Goal: Information Seeking & Learning: Learn about a topic

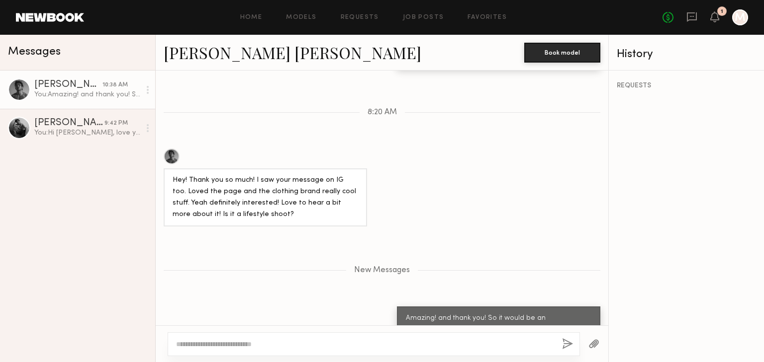
scroll to position [515, 0]
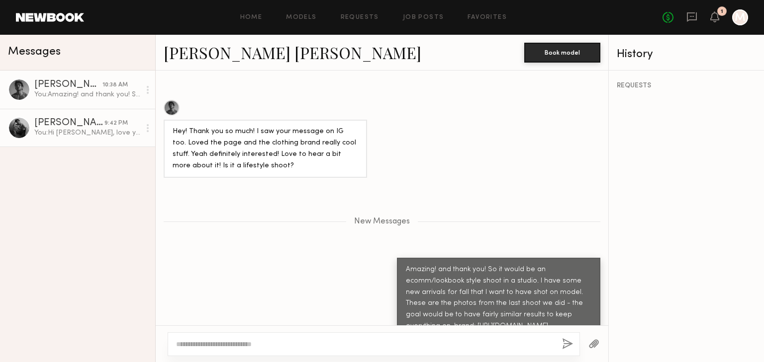
click at [86, 125] on div "Steven H." at bounding box center [69, 123] width 70 height 10
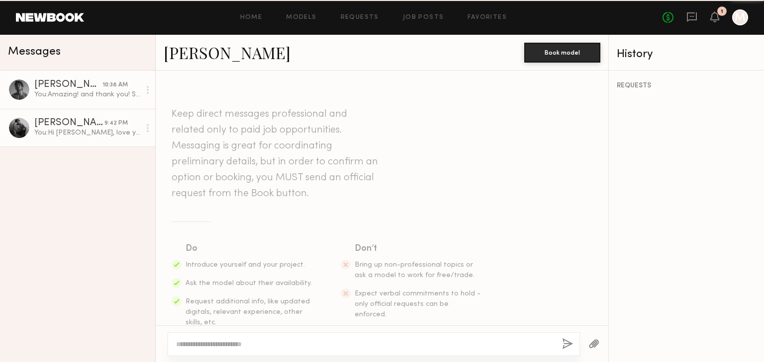
scroll to position [195, 0]
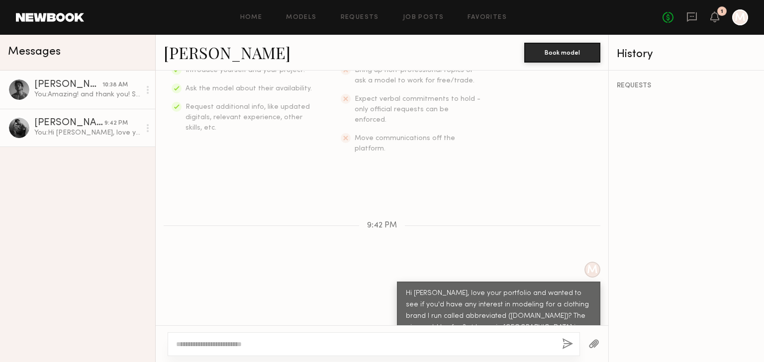
click at [81, 88] on div "Juan Paulo M." at bounding box center [68, 85] width 68 height 10
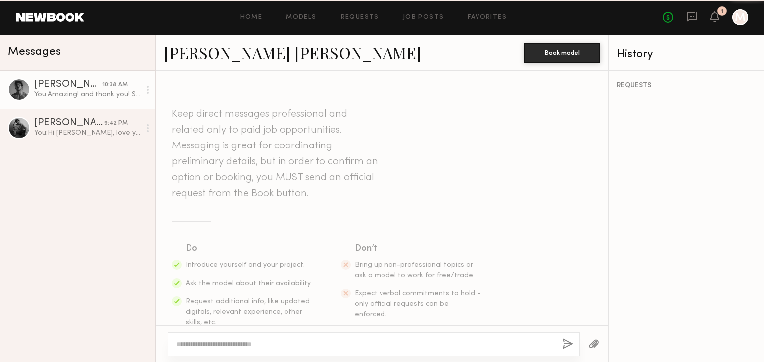
scroll to position [438, 0]
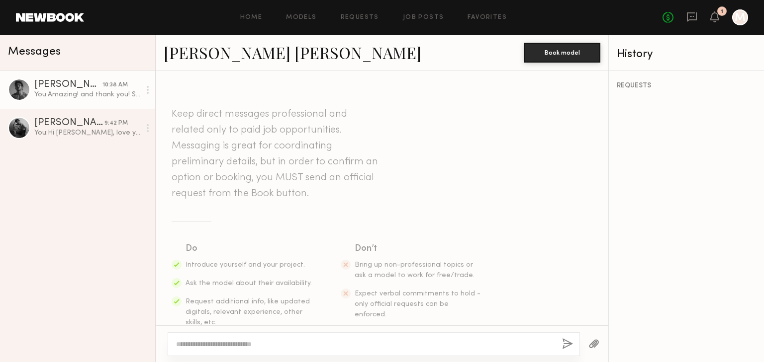
scroll to position [438, 0]
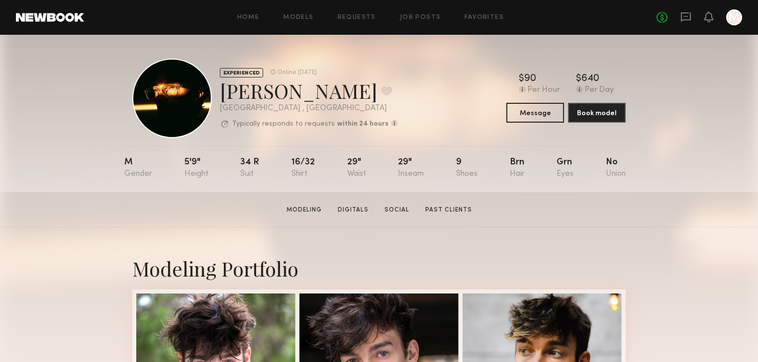
scroll to position [80, 0]
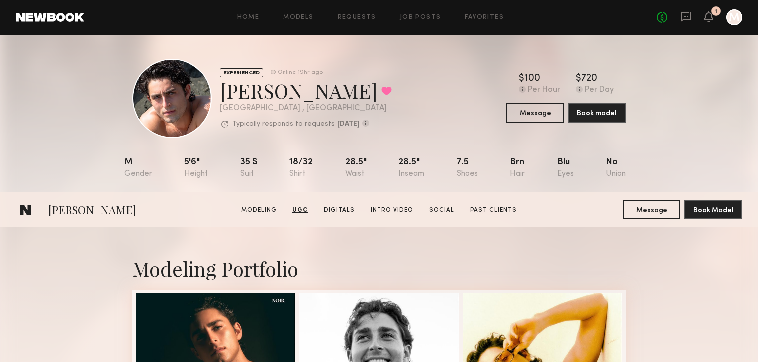
scroll to position [1472, 0]
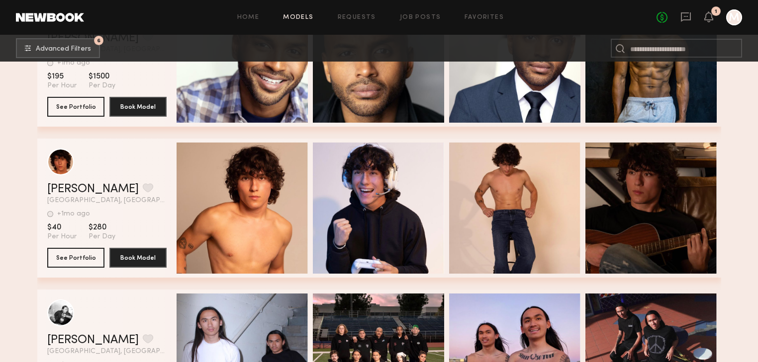
scroll to position [4119, 0]
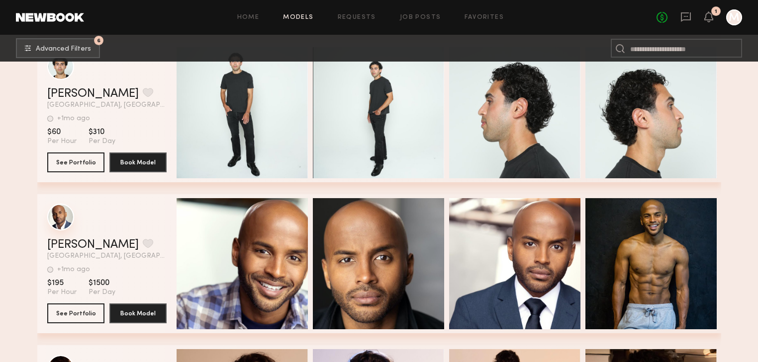
click at [62, 225] on div "grid" at bounding box center [60, 217] width 27 height 27
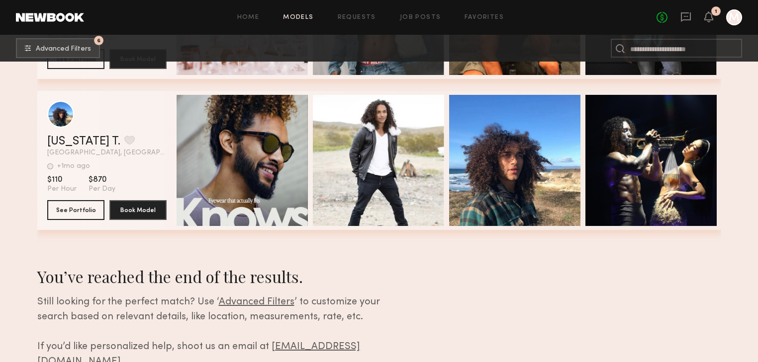
scroll to position [5273, 0]
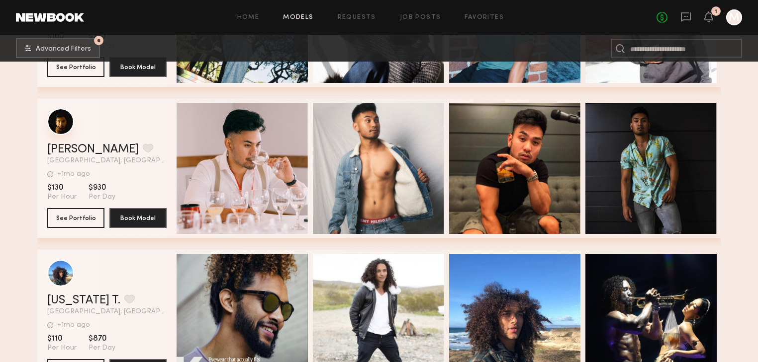
click at [62, 131] on div "grid" at bounding box center [60, 121] width 27 height 27
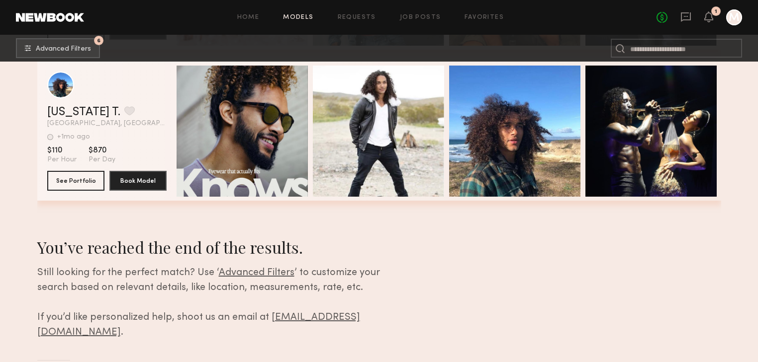
scroll to position [5392, 0]
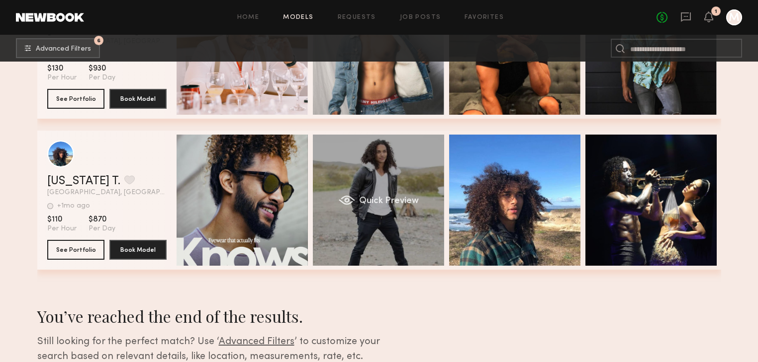
click at [385, 231] on div "Quick Preview" at bounding box center [378, 200] width 131 height 131
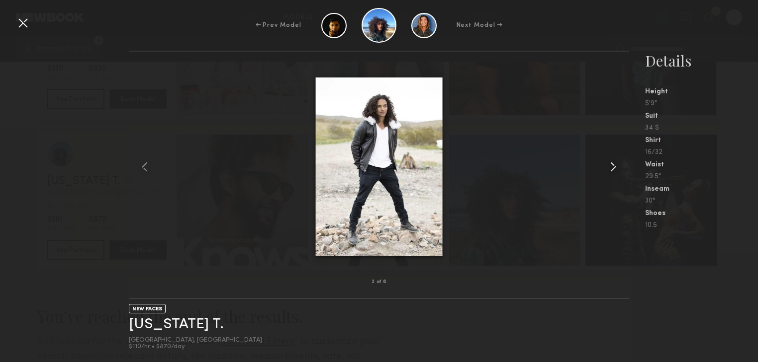
click at [615, 167] on common-icon at bounding box center [613, 167] width 16 height 16
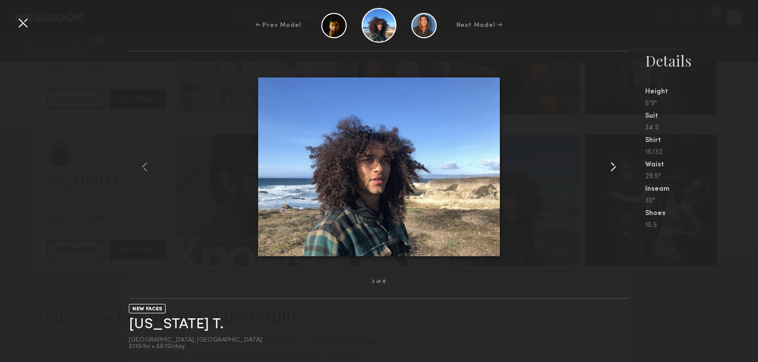
click at [615, 167] on common-icon at bounding box center [613, 167] width 16 height 16
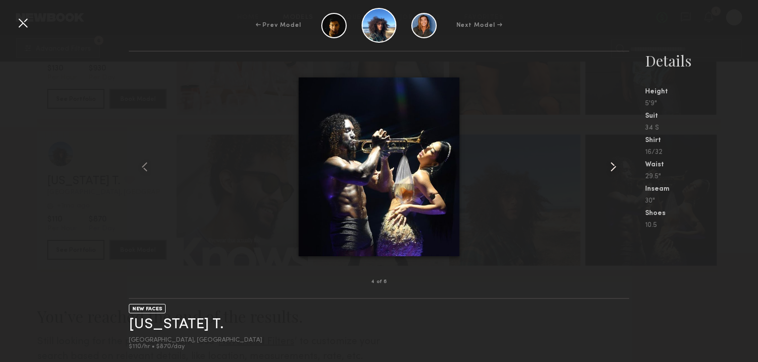
click at [615, 166] on common-icon at bounding box center [613, 167] width 16 height 16
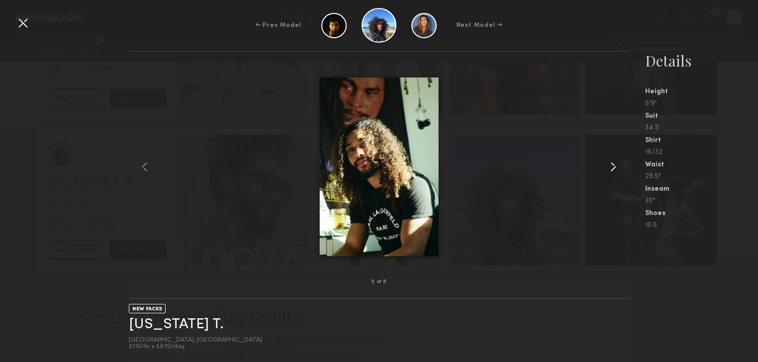
click at [615, 166] on common-icon at bounding box center [613, 167] width 16 height 16
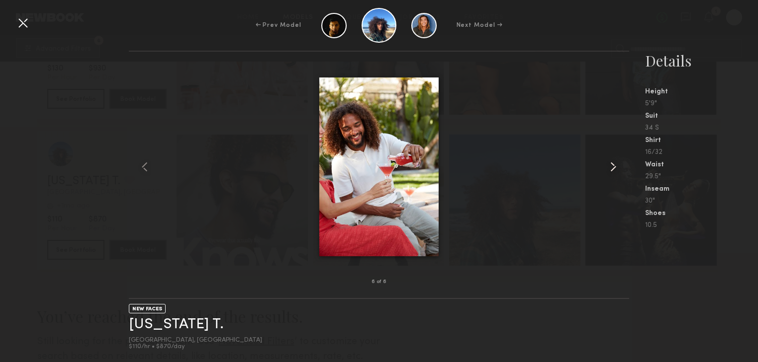
click at [616, 165] on common-icon at bounding box center [613, 167] width 16 height 16
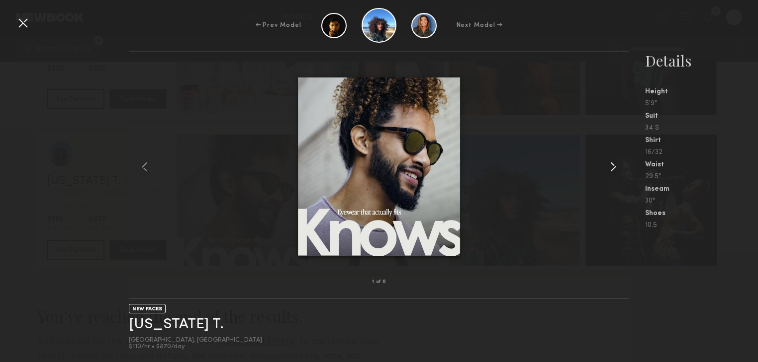
click at [616, 165] on common-icon at bounding box center [613, 167] width 16 height 16
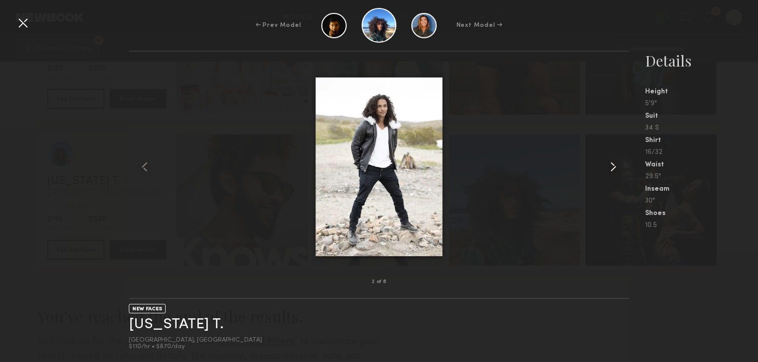
click at [617, 165] on common-icon at bounding box center [613, 167] width 16 height 16
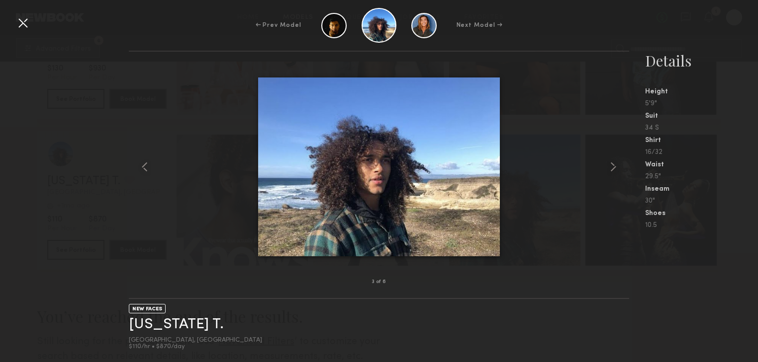
click at [21, 26] on div at bounding box center [23, 23] width 16 height 16
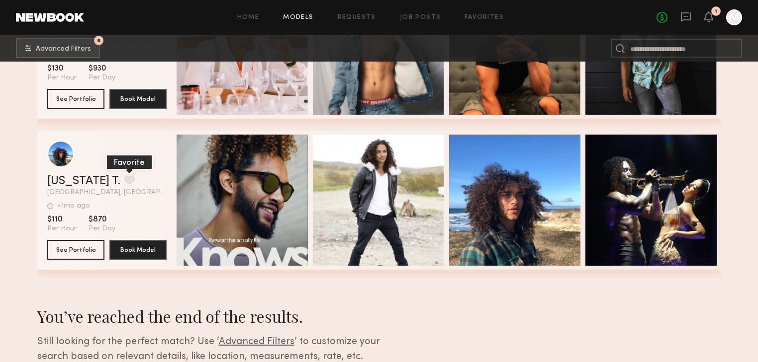
click at [124, 184] on button "grid" at bounding box center [129, 180] width 10 height 9
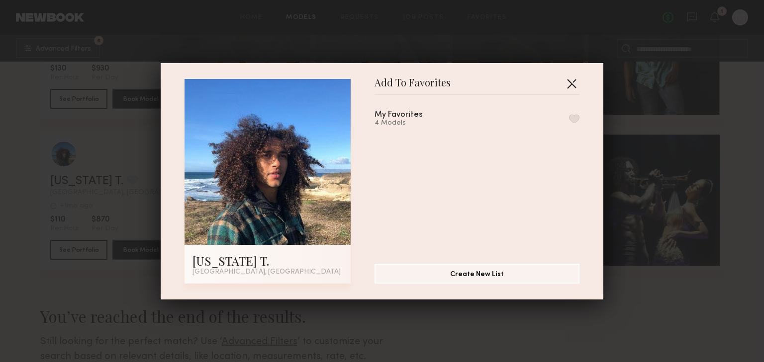
click at [569, 81] on button "button" at bounding box center [571, 84] width 16 height 16
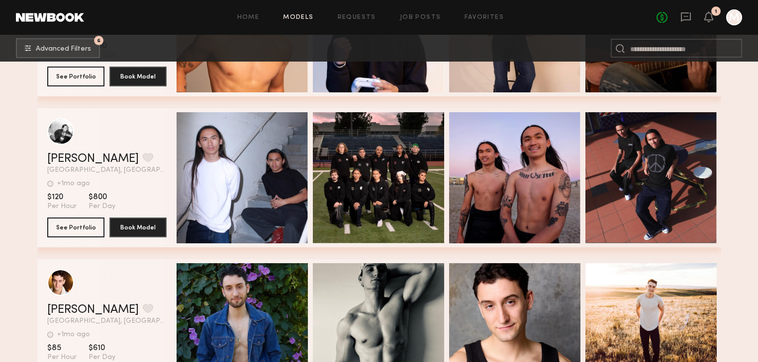
scroll to position [4517, 0]
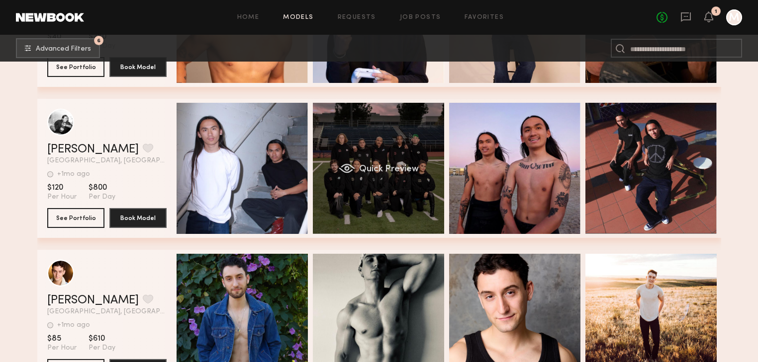
click at [396, 157] on div "Quick Preview" at bounding box center [378, 168] width 131 height 131
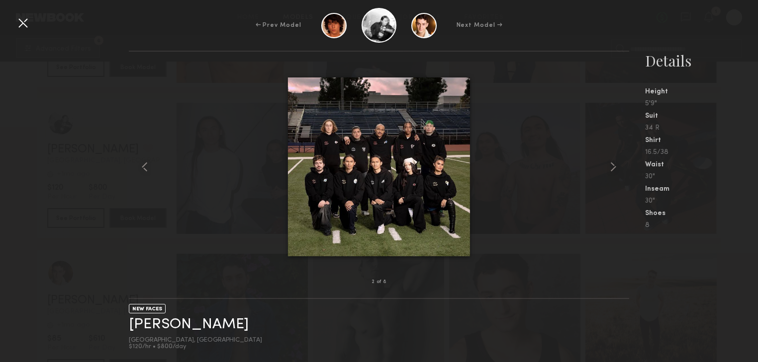
click at [22, 23] on div at bounding box center [23, 23] width 16 height 16
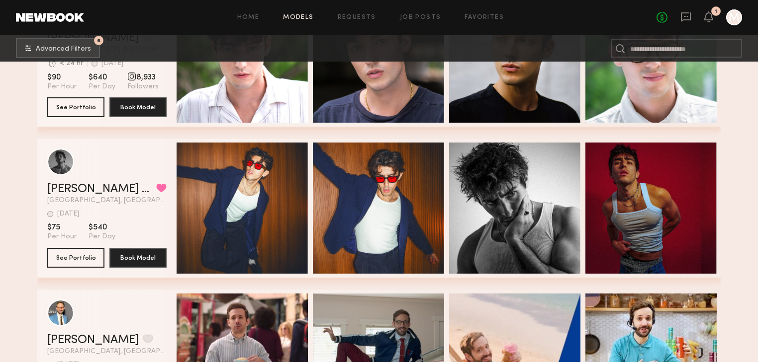
scroll to position [897, 0]
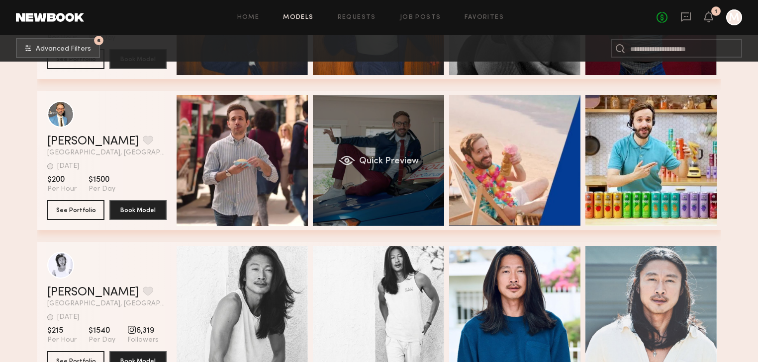
click at [406, 127] on div "Quick Preview" at bounding box center [378, 160] width 131 height 131
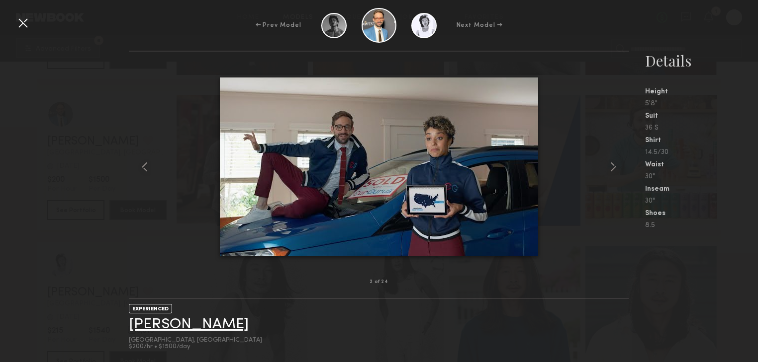
click at [164, 332] on link "[PERSON_NAME]" at bounding box center [189, 324] width 120 height 15
click at [26, 22] on div at bounding box center [23, 23] width 16 height 16
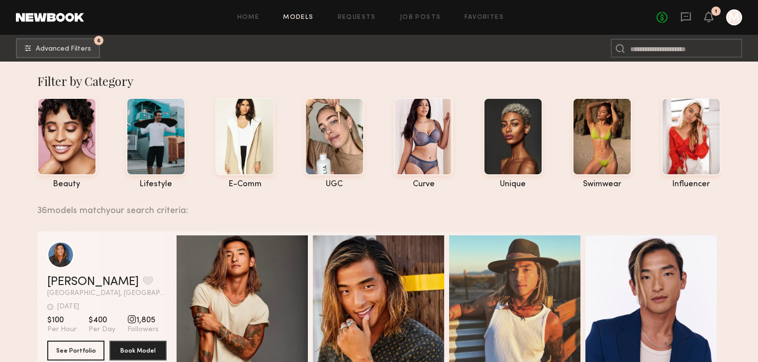
scroll to position [0, 0]
